Goal: Transaction & Acquisition: Purchase product/service

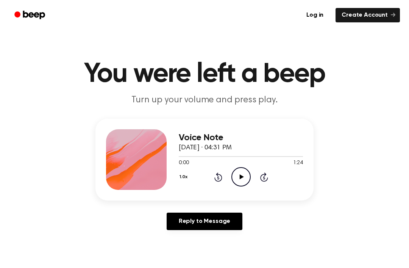
click at [236, 178] on icon "Play Audio" at bounding box center [240, 176] width 19 height 19
click at [234, 174] on icon "Pause Audio" at bounding box center [240, 176] width 19 height 19
click at [222, 177] on icon at bounding box center [218, 176] width 8 height 9
click at [219, 181] on icon at bounding box center [218, 176] width 8 height 9
click at [215, 186] on div "1.0x Rewind 5 seconds Play Audio Skip 5 seconds" at bounding box center [241, 176] width 124 height 19
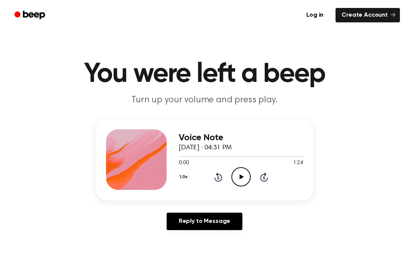
click at [222, 175] on icon "Rewind 5 seconds" at bounding box center [218, 177] width 8 height 10
click at [241, 182] on icon "Play Audio" at bounding box center [240, 176] width 19 height 19
click at [241, 181] on icon "Pause Audio" at bounding box center [240, 176] width 19 height 19
click at [238, 180] on icon "Play Audio" at bounding box center [240, 176] width 19 height 19
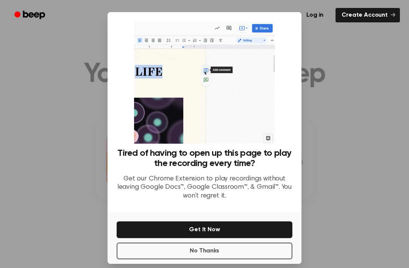
click at [243, 221] on button "Get It Now" at bounding box center [205, 229] width 176 height 17
